Goal: Task Accomplishment & Management: Complete application form

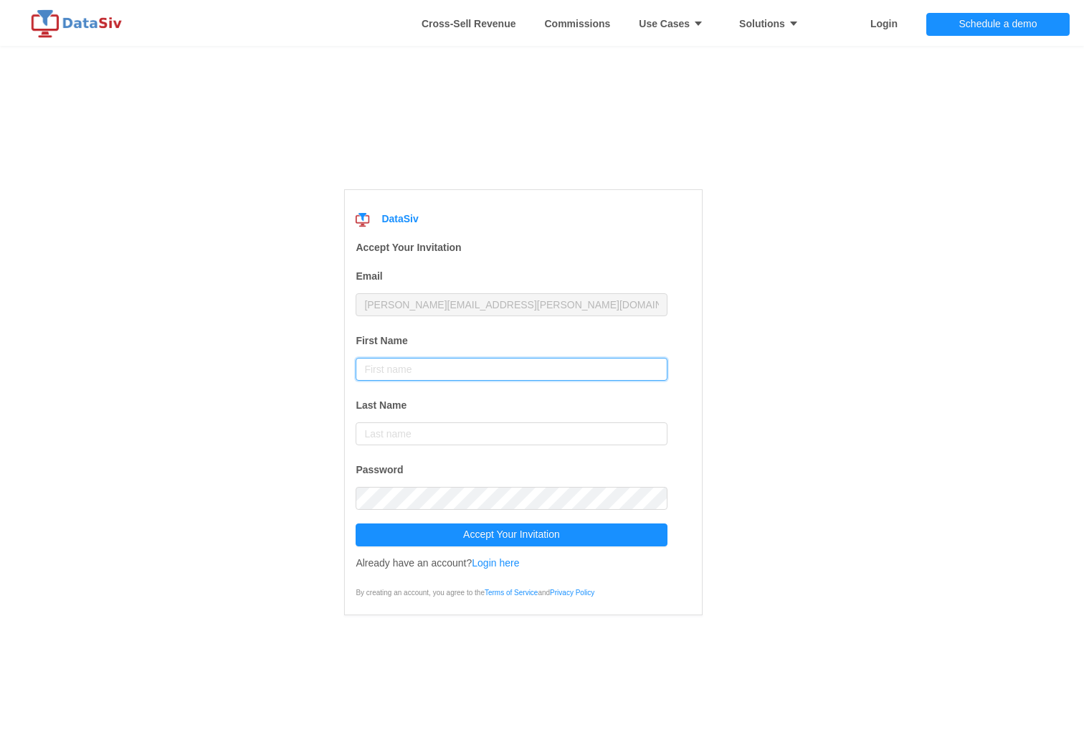
click at [393, 371] on input "First Name" at bounding box center [511, 369] width 311 height 23
type input "[PERSON_NAME]"
type input "Fraser"
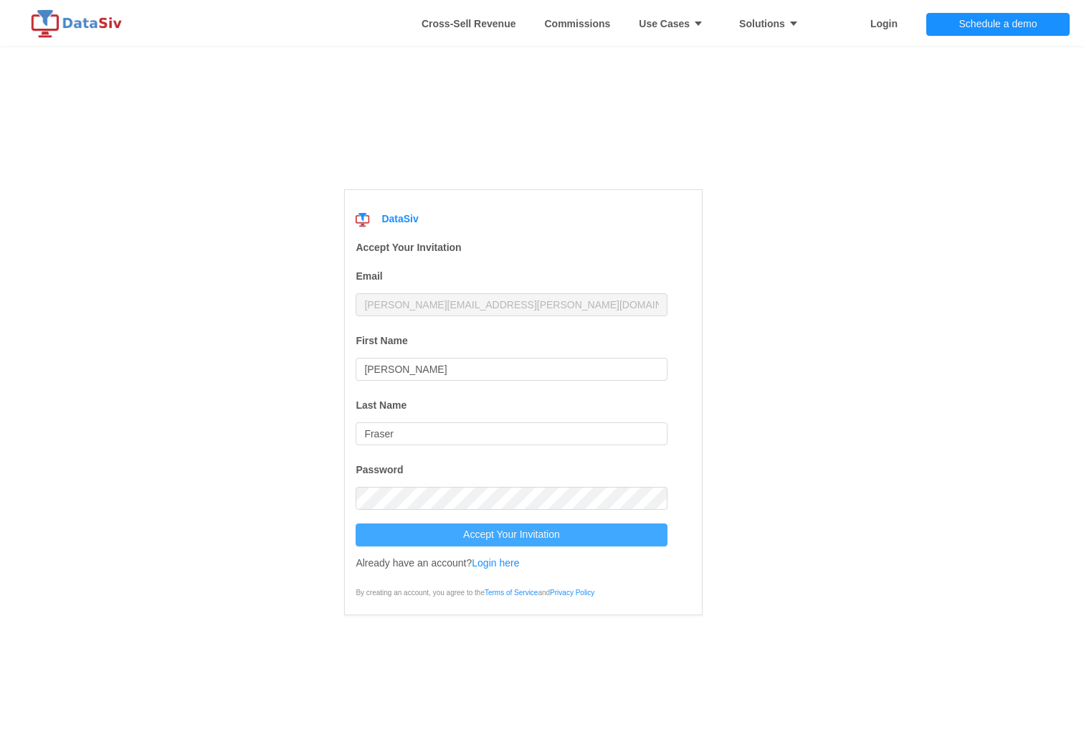
click at [491, 533] on button "Accept Your Invitation" at bounding box center [511, 534] width 311 height 23
click at [490, 563] on link "Login here" at bounding box center [495, 562] width 47 height 11
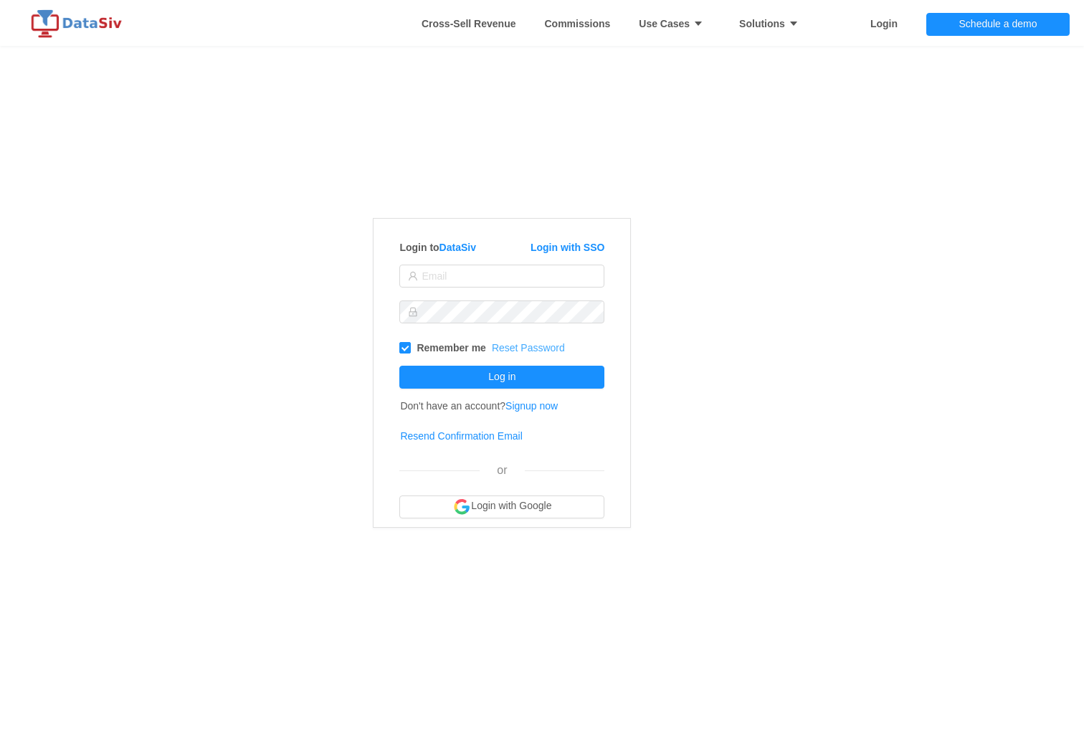
click at [529, 350] on link "Reset Password" at bounding box center [528, 347] width 73 height 11
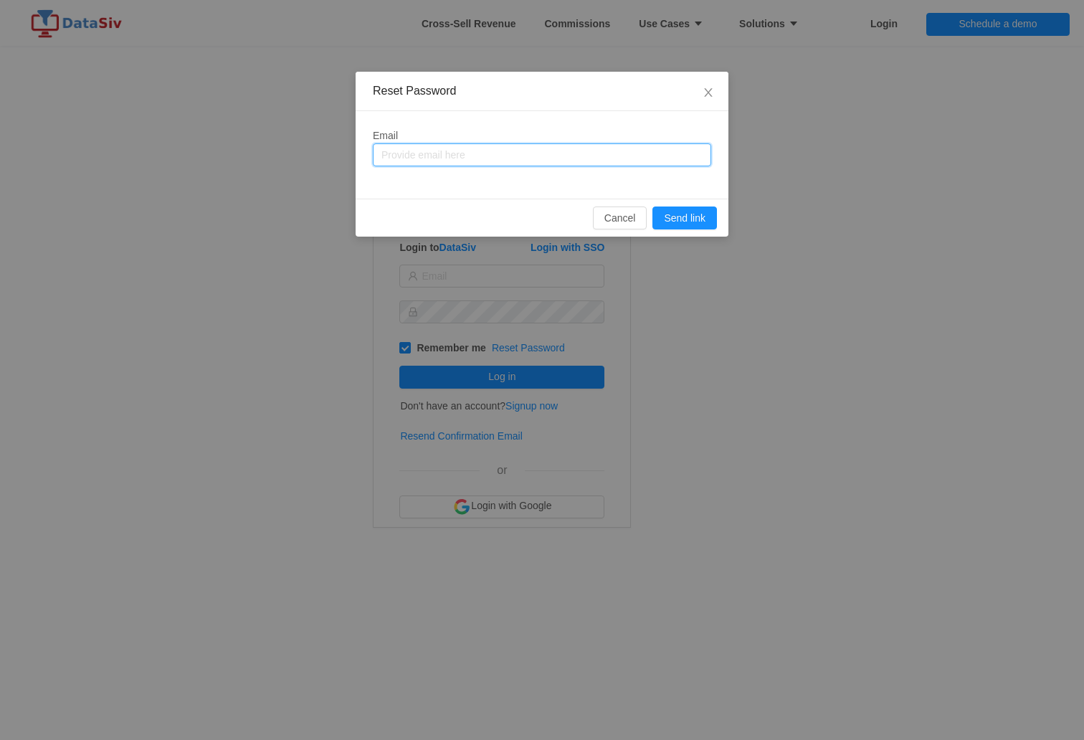
click at [496, 153] on input "text" at bounding box center [542, 154] width 338 height 23
type input "[PERSON_NAME][EMAIL_ADDRESS][PERSON_NAME][DOMAIN_NAME]"
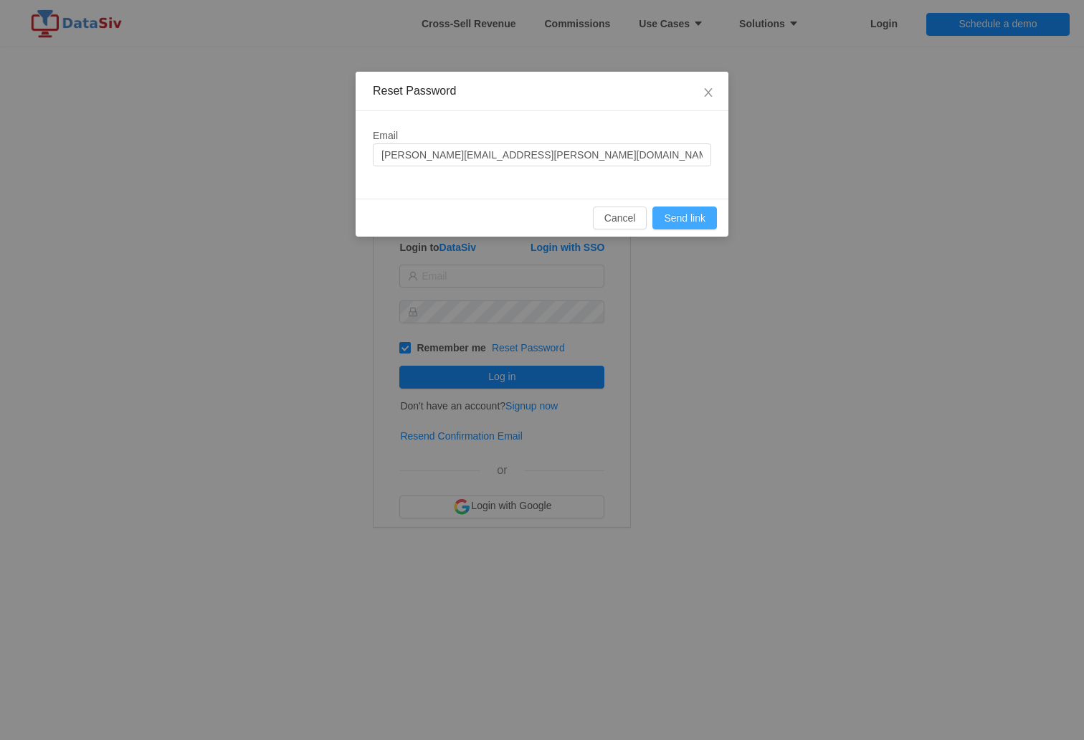
click at [702, 227] on button "Send link" at bounding box center [684, 217] width 65 height 23
